Goal: Navigation & Orientation: Find specific page/section

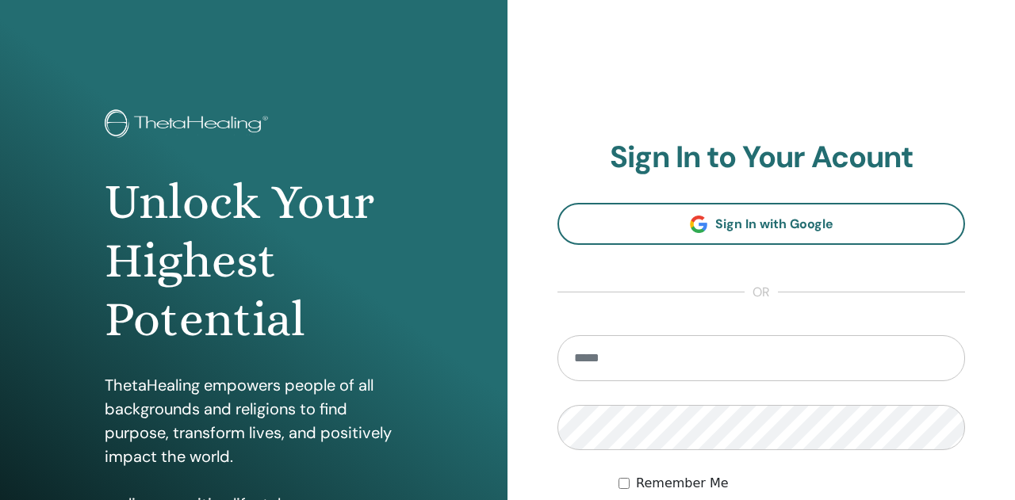
click at [608, 346] on input "email" at bounding box center [760, 358] width 407 height 46
type input "**********"
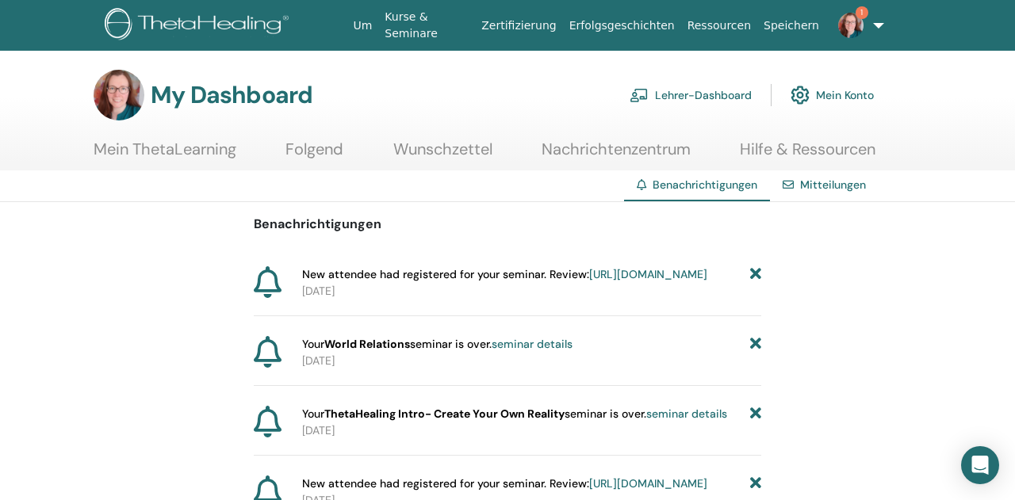
click at [690, 95] on link "Lehrer-Dashboard" at bounding box center [690, 95] width 122 height 35
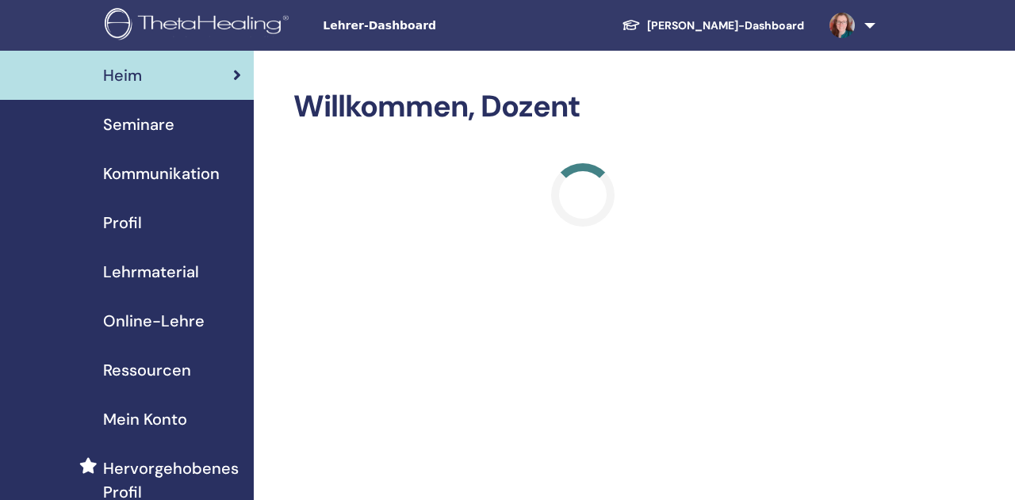
click at [130, 117] on span "Seminare" at bounding box center [138, 125] width 71 height 24
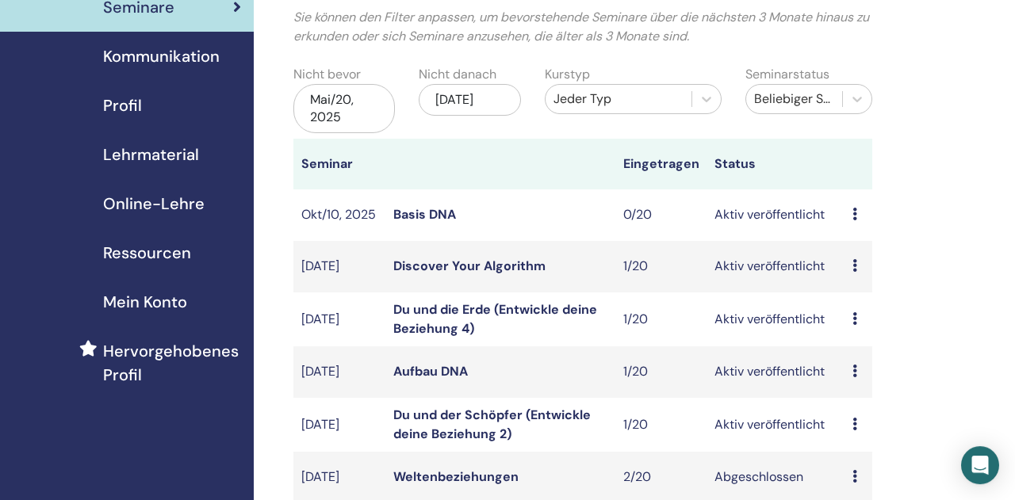
scroll to position [165, 0]
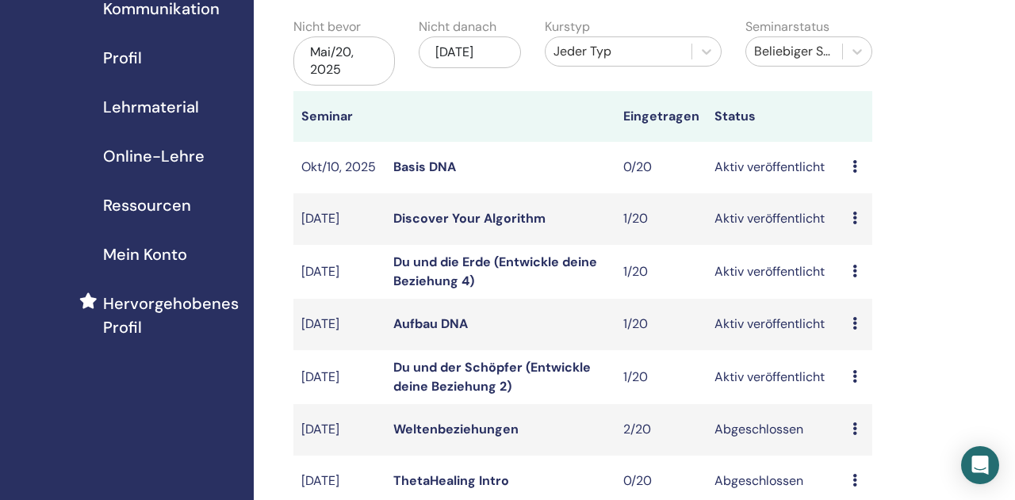
click at [491, 214] on link "Discover Your Algorithm" at bounding box center [469, 218] width 152 height 17
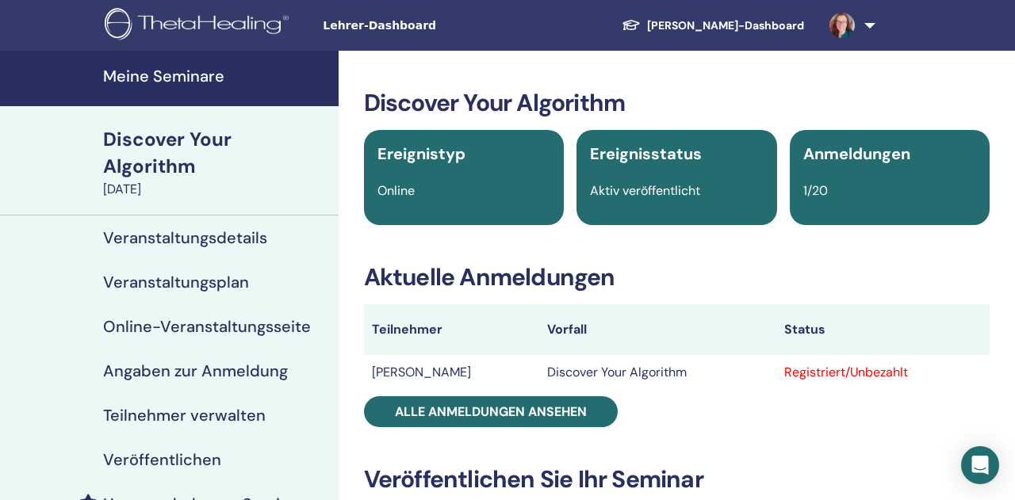
click at [140, 80] on h4 "Meine Seminare" at bounding box center [216, 76] width 226 height 19
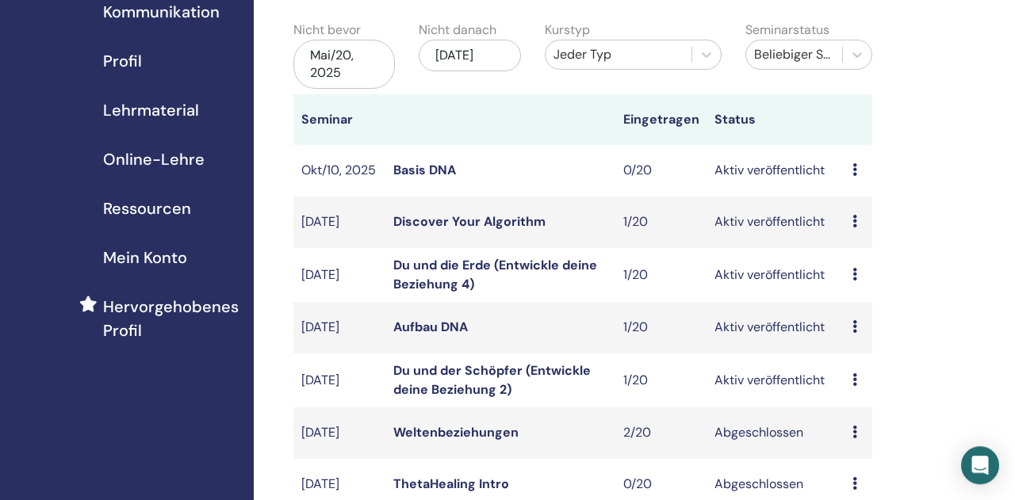
scroll to position [165, 0]
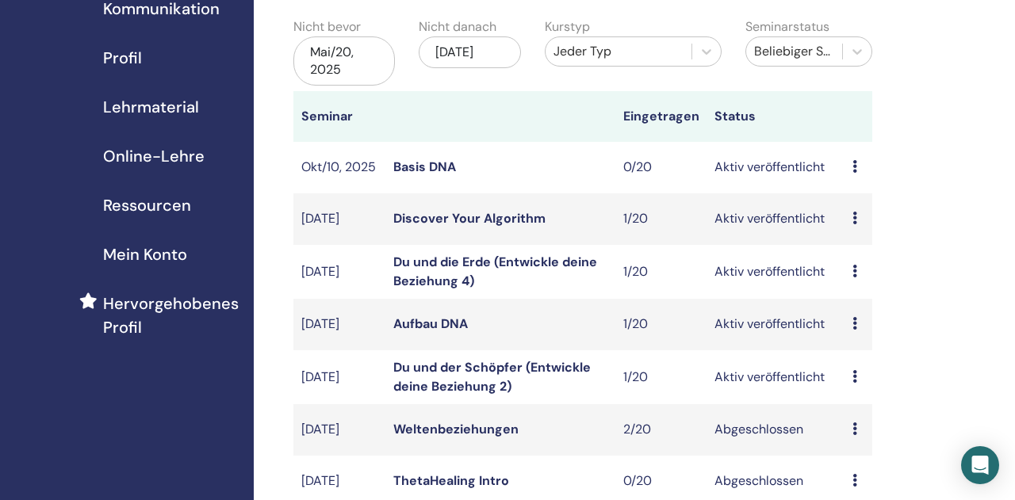
click at [493, 261] on link "Du und die Erde (Entwickle deine Beziehung 4)" at bounding box center [495, 272] width 204 height 36
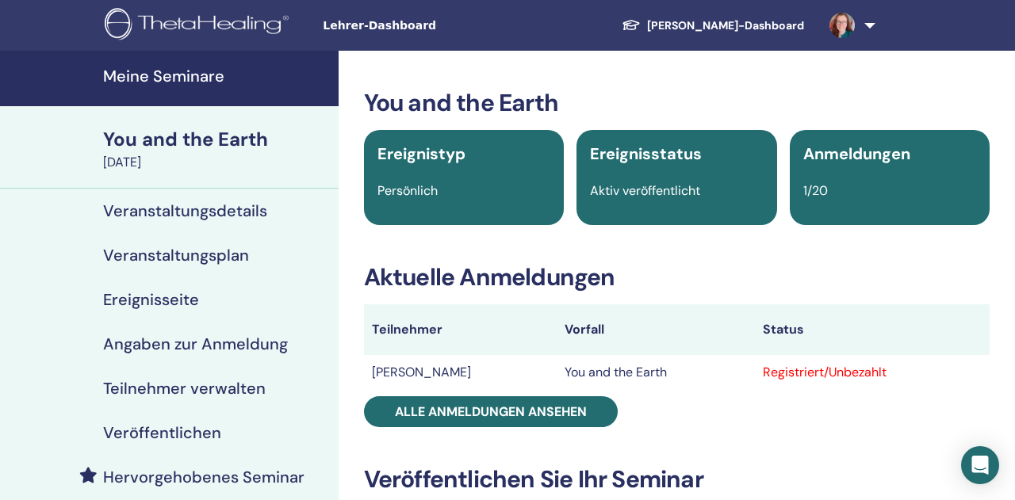
click at [174, 75] on h4 "Meine Seminare" at bounding box center [216, 76] width 226 height 19
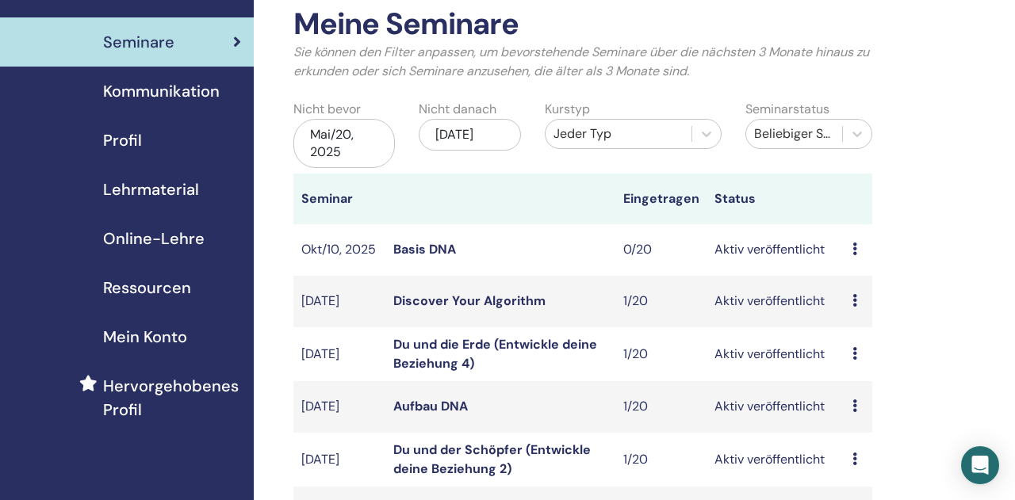
scroll to position [165, 0]
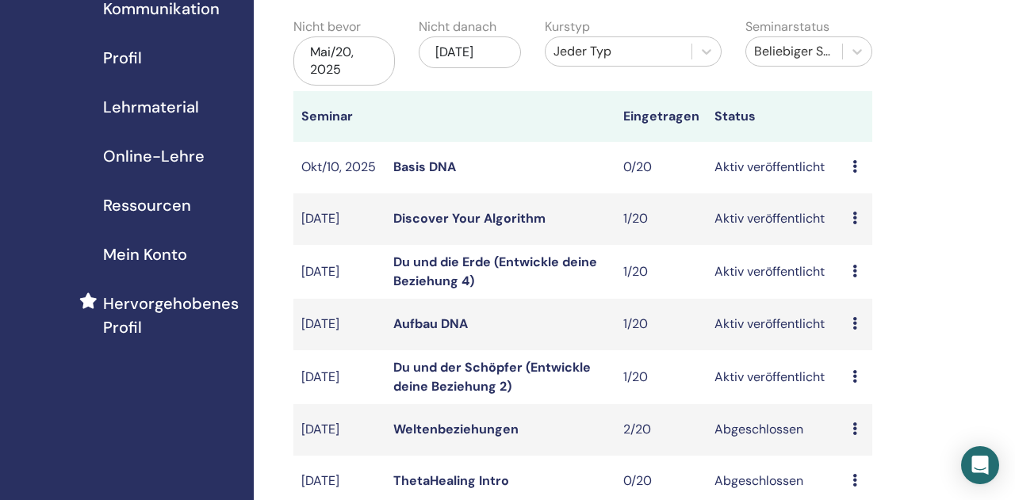
click at [447, 324] on link "Aufbau DNA" at bounding box center [430, 323] width 75 height 17
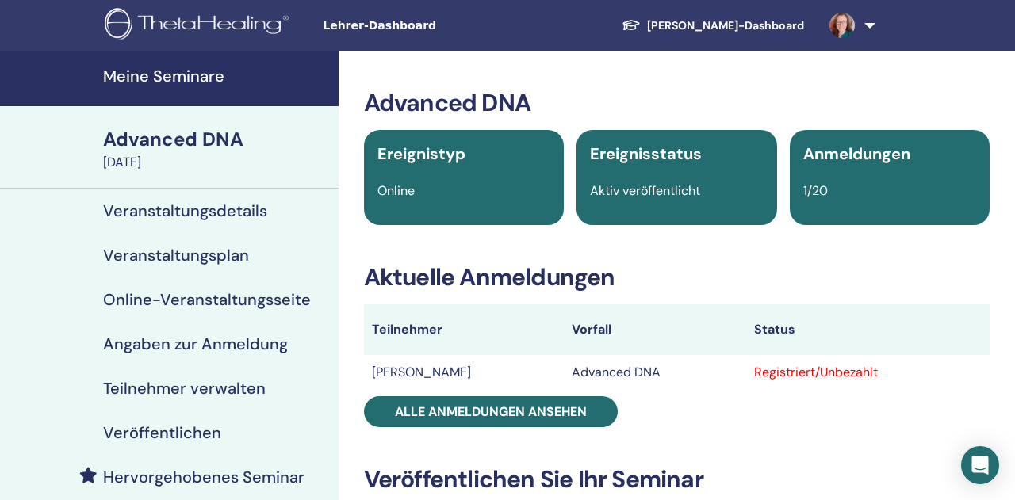
click at [193, 78] on h4 "Meine Seminare" at bounding box center [216, 76] width 226 height 19
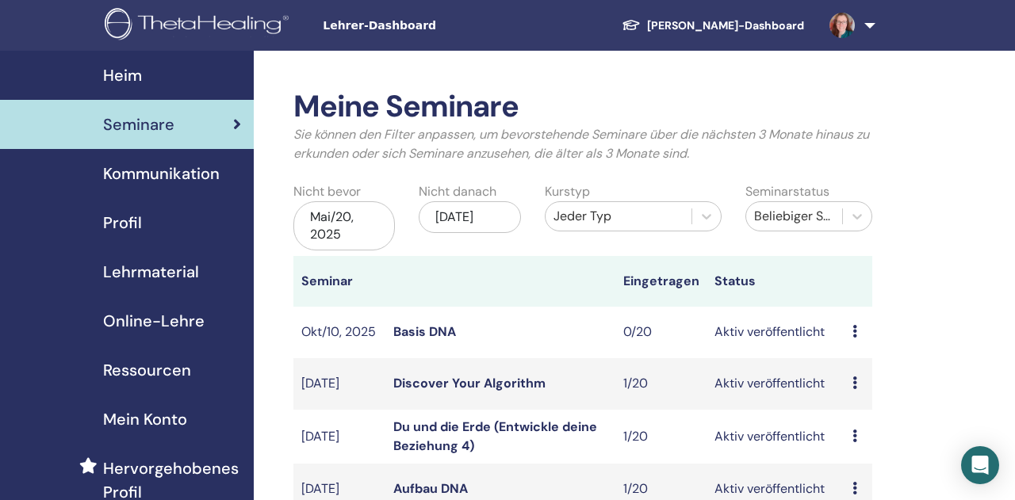
click at [836, 31] on img at bounding box center [841, 25] width 25 height 25
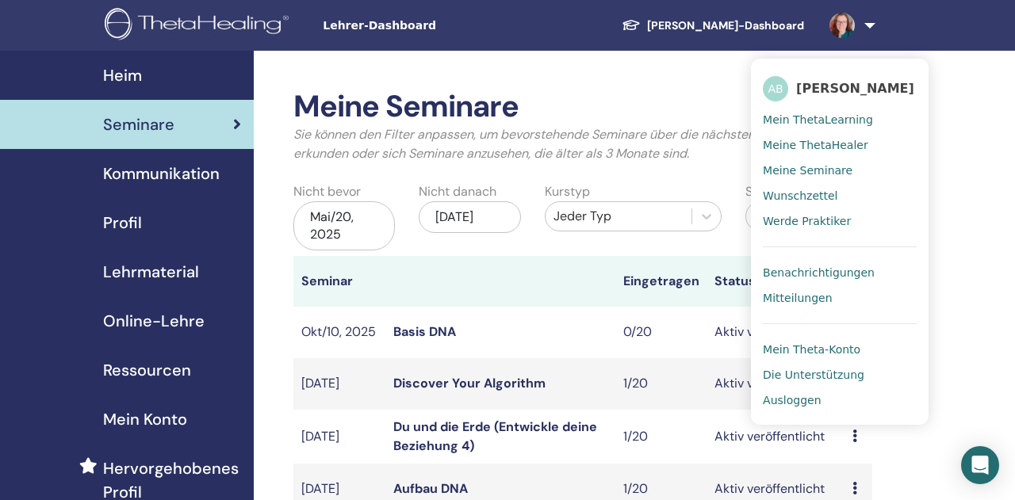
click at [780, 400] on span "Ausloggen" at bounding box center [791, 400] width 58 height 14
